Goal: Complete application form

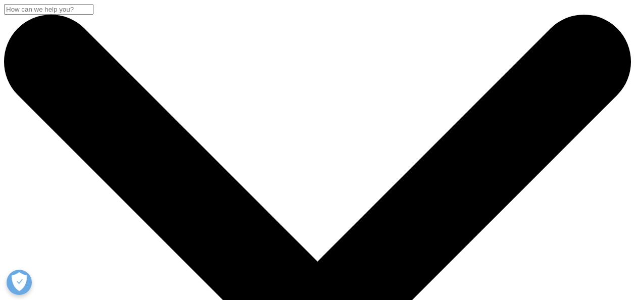
select select "[URL][DOMAIN_NAME]"
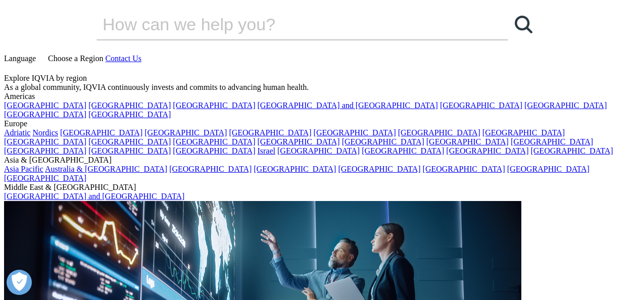
select select "Other"
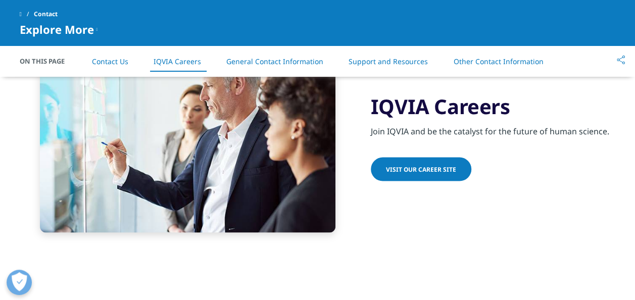
click at [118, 61] on link "Contact Us" at bounding box center [110, 62] width 36 height 10
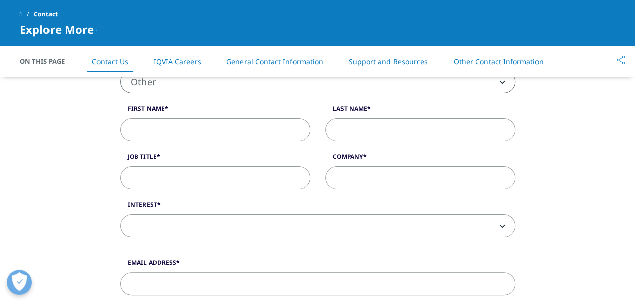
scroll to position [276, 0]
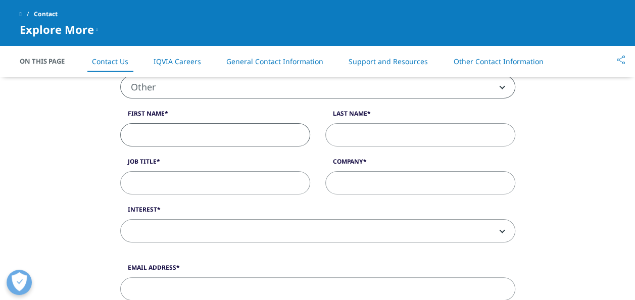
click at [171, 133] on input "First Name" at bounding box center [215, 134] width 190 height 23
type input "NAJA"
click at [368, 143] on input "Last Name" at bounding box center [420, 134] width 190 height 23
type input "PARVEEN"
click at [279, 175] on input "Job Title" at bounding box center [215, 182] width 190 height 23
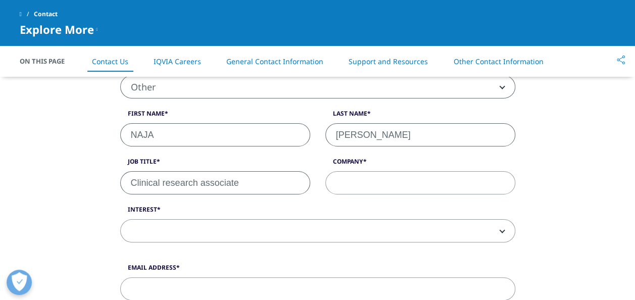
type input "Clinical research associate"
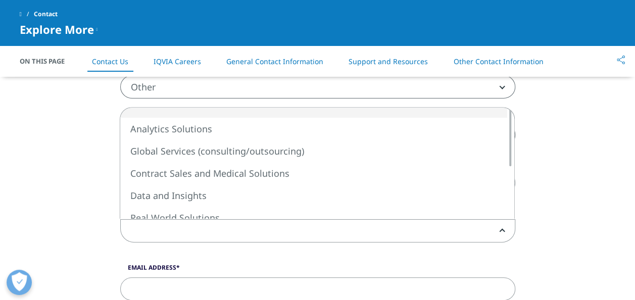
click at [275, 237] on span at bounding box center [318, 231] width 394 height 23
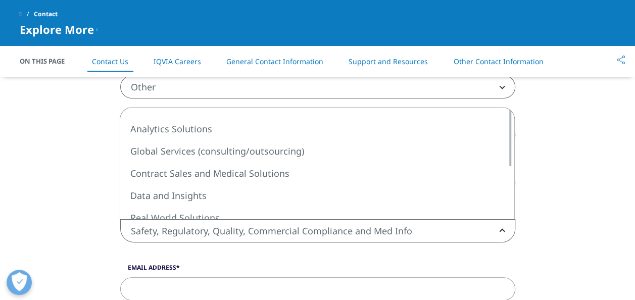
click at [379, 230] on span "Safety, Regulatory, Quality, Commercial Compliance and Med Info" at bounding box center [318, 231] width 394 height 23
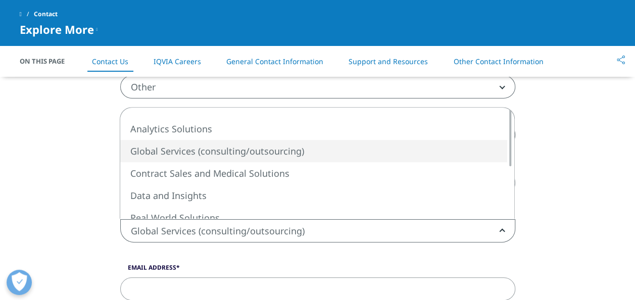
click at [356, 226] on span "Global Services (consulting/outsourcing)" at bounding box center [318, 231] width 394 height 23
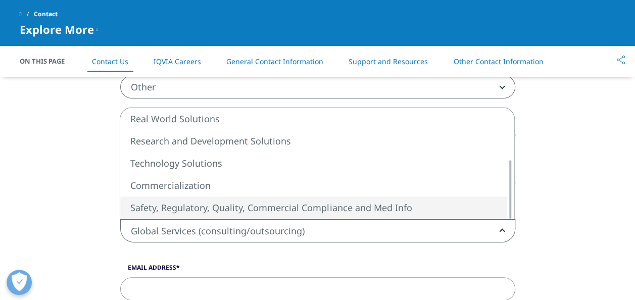
select select "Safety Regulatory Quality Commercial Compliance"
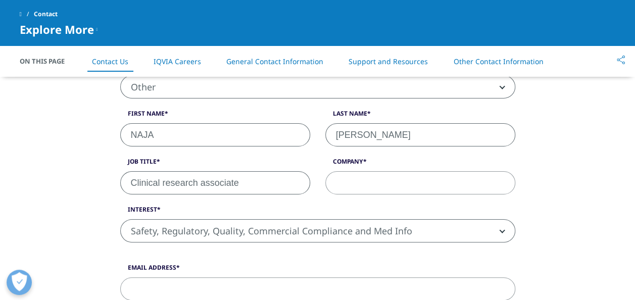
scroll to position [328, 0]
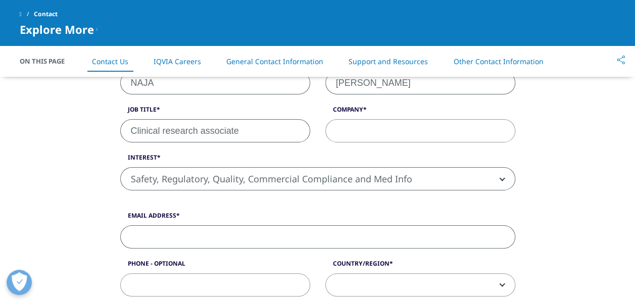
click at [234, 233] on input "Email Address" at bounding box center [317, 236] width 395 height 23
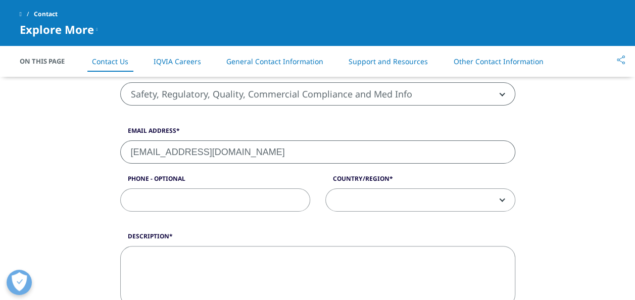
scroll to position [424, 0]
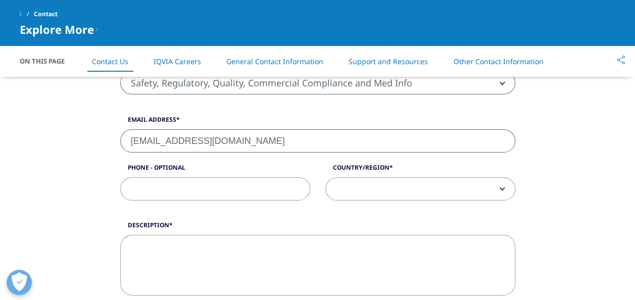
type input "najaparveen71@gmail.com"
click at [359, 189] on span at bounding box center [420, 189] width 189 height 23
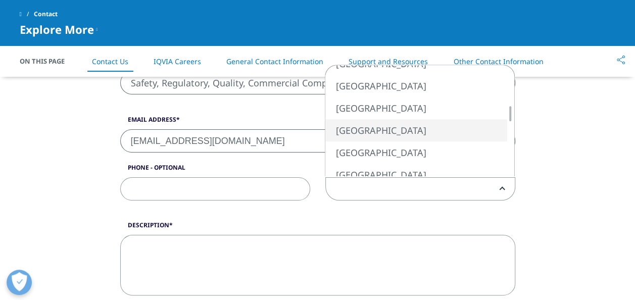
select select "[GEOGRAPHIC_DATA]"
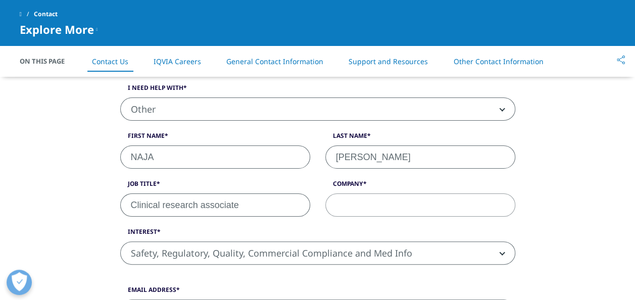
scroll to position [253, 0]
click at [367, 206] on input "Company" at bounding box center [420, 205] width 190 height 23
type input "NIl"
click at [251, 201] on input "Clinical research associate" at bounding box center [215, 205] width 190 height 23
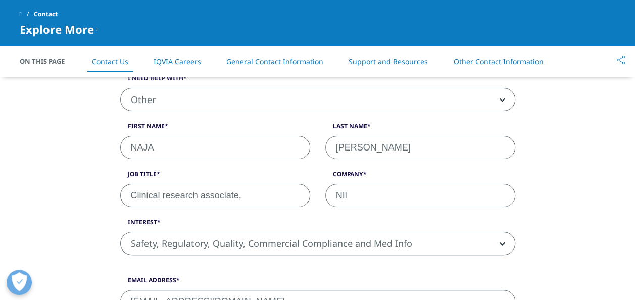
scroll to position [267, 0]
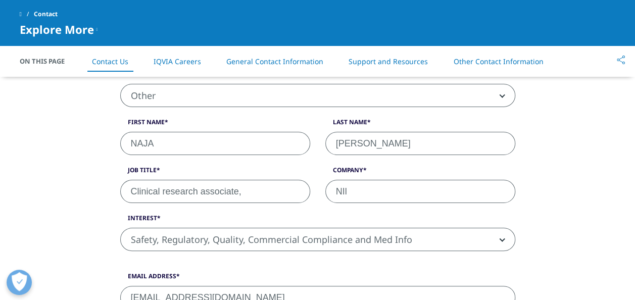
type input "Clinical research associate,"
click at [378, 192] on input "NIl" at bounding box center [420, 191] width 190 height 23
type input "N"
type input "NIL"
click at [364, 202] on div "I need help with Sales HR/Career Patient Seeking Clinical Trials Site/Investiga…" at bounding box center [318, 166] width 410 height 192
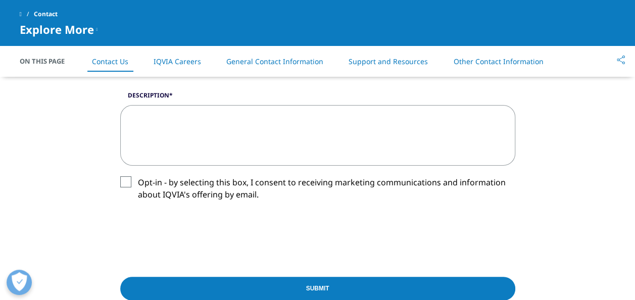
scroll to position [551, 0]
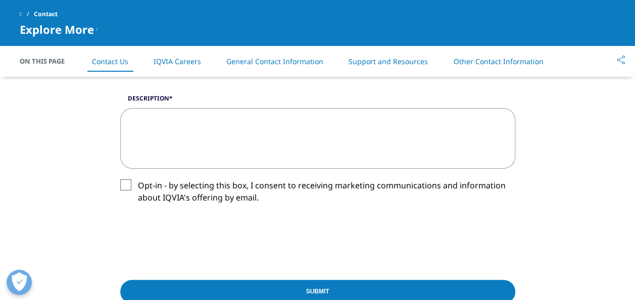
click at [127, 186] on label "Opt-in - by selecting this box, I consent to receiving marketing communications…" at bounding box center [317, 194] width 395 height 30
click at [138, 179] on input "Opt-in - by selecting this box, I consent to receiving marketing communications…" at bounding box center [138, 179] width 0 height 0
click at [162, 143] on textarea "Description" at bounding box center [317, 138] width 395 height 61
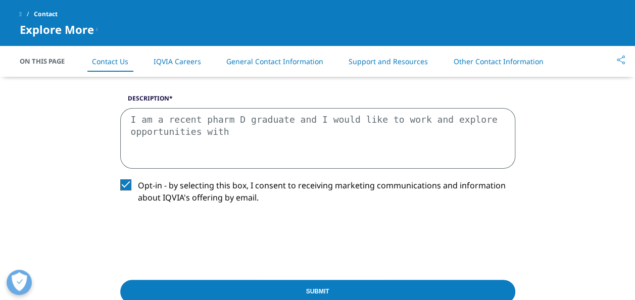
click at [244, 126] on textarea "I am a recent pharm D graduate and I would like to work and explore opportuniti…" at bounding box center [317, 138] width 395 height 61
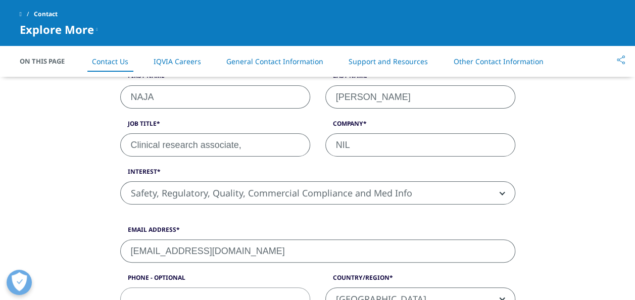
scroll to position [312, 0]
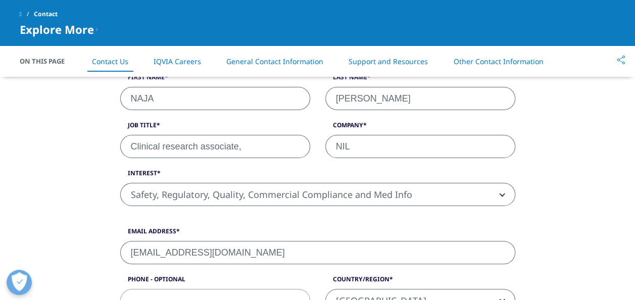
type textarea "I am a recent pharm D graduate and I would like to work and explore opportuniti…"
click at [243, 149] on input "Clinical research associate," at bounding box center [215, 146] width 190 height 23
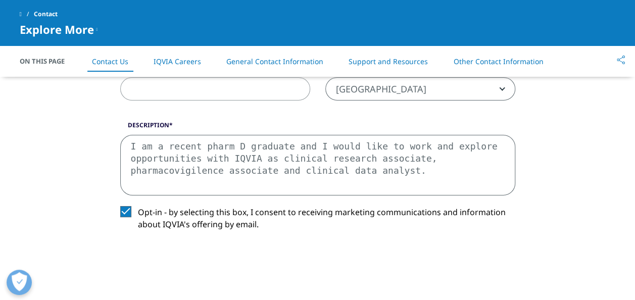
scroll to position [502, 0]
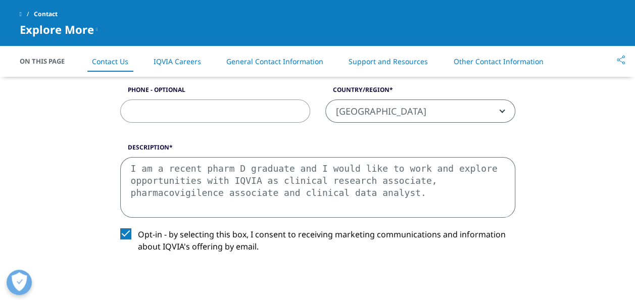
type input "Clinical research associate"
click at [196, 192] on textarea "I am a recent pharm D graduate and I would like to work and explore opportuniti…" at bounding box center [317, 187] width 395 height 61
click at [328, 191] on textarea "I am a recent pharm D graduate and I would like to work and explore opportuniti…" at bounding box center [317, 187] width 395 height 61
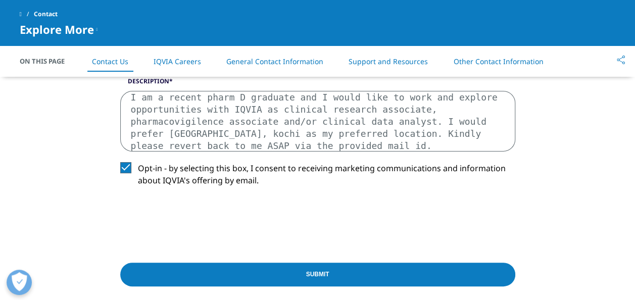
scroll to position [569, 0]
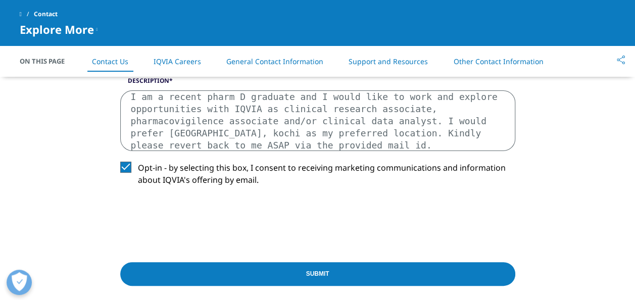
type textarea "I am a recent pharm D graduate and I would like to work and explore opportuniti…"
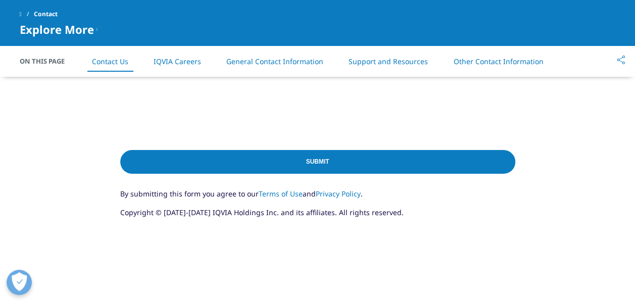
scroll to position [693, 0]
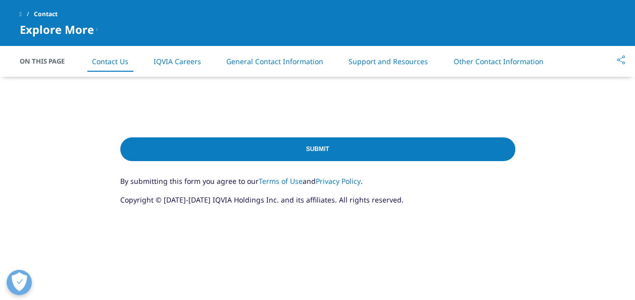
click at [326, 146] on input "Submit" at bounding box center [317, 149] width 395 height 24
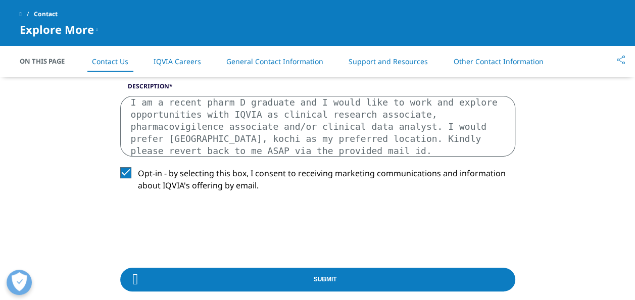
scroll to position [565, 0]
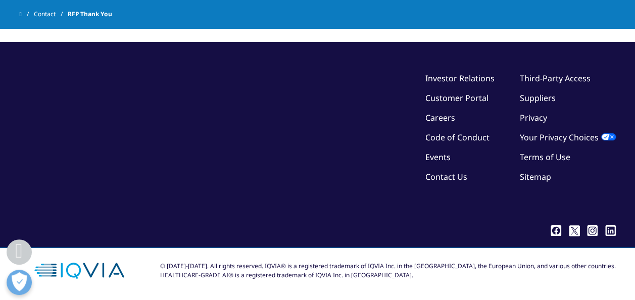
scroll to position [227, 0]
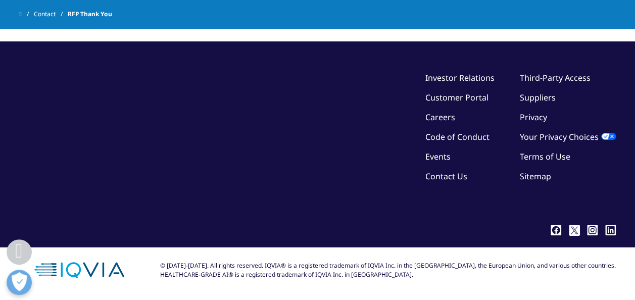
click at [454, 173] on link "Contact Us" at bounding box center [447, 176] width 42 height 11
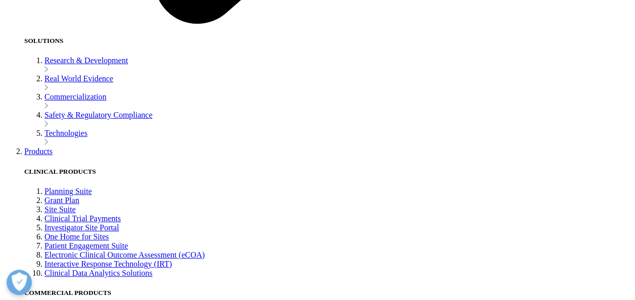
scroll to position [1803, 0]
